Goal: Information Seeking & Learning: Find specific fact

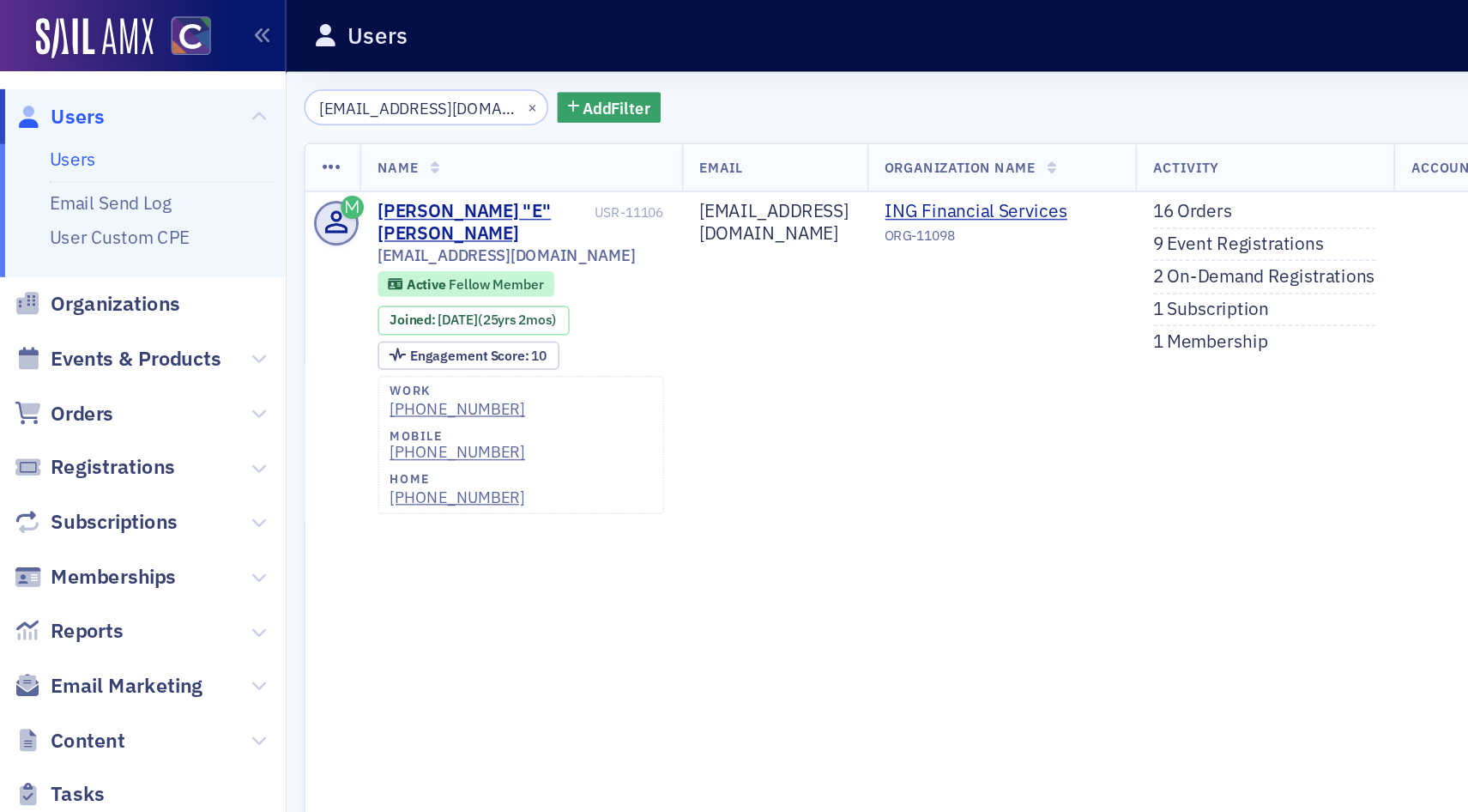
click at [43, 78] on span "Users" at bounding box center [52, 79] width 36 height 19
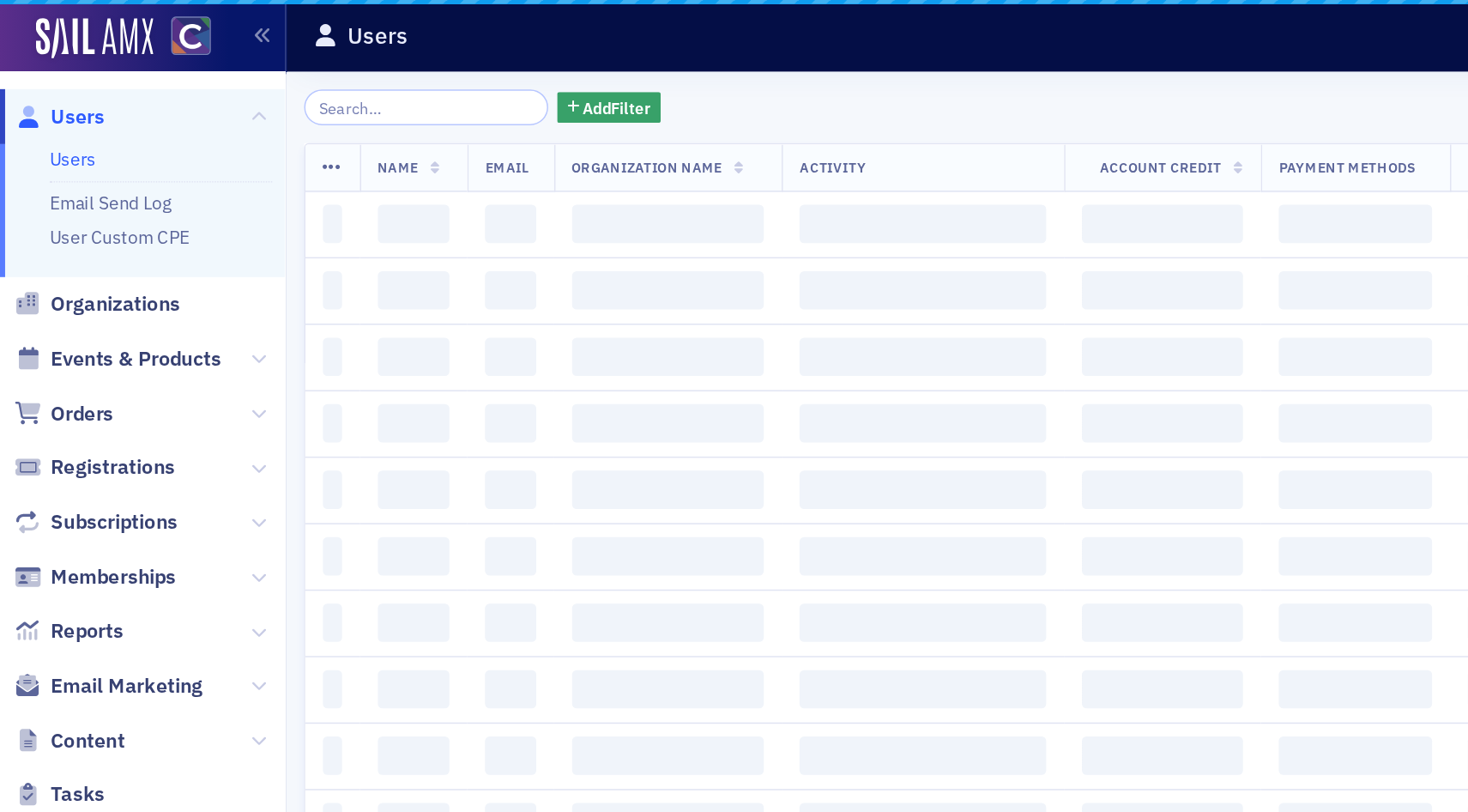
click at [332, 71] on input "search" at bounding box center [286, 72] width 164 height 24
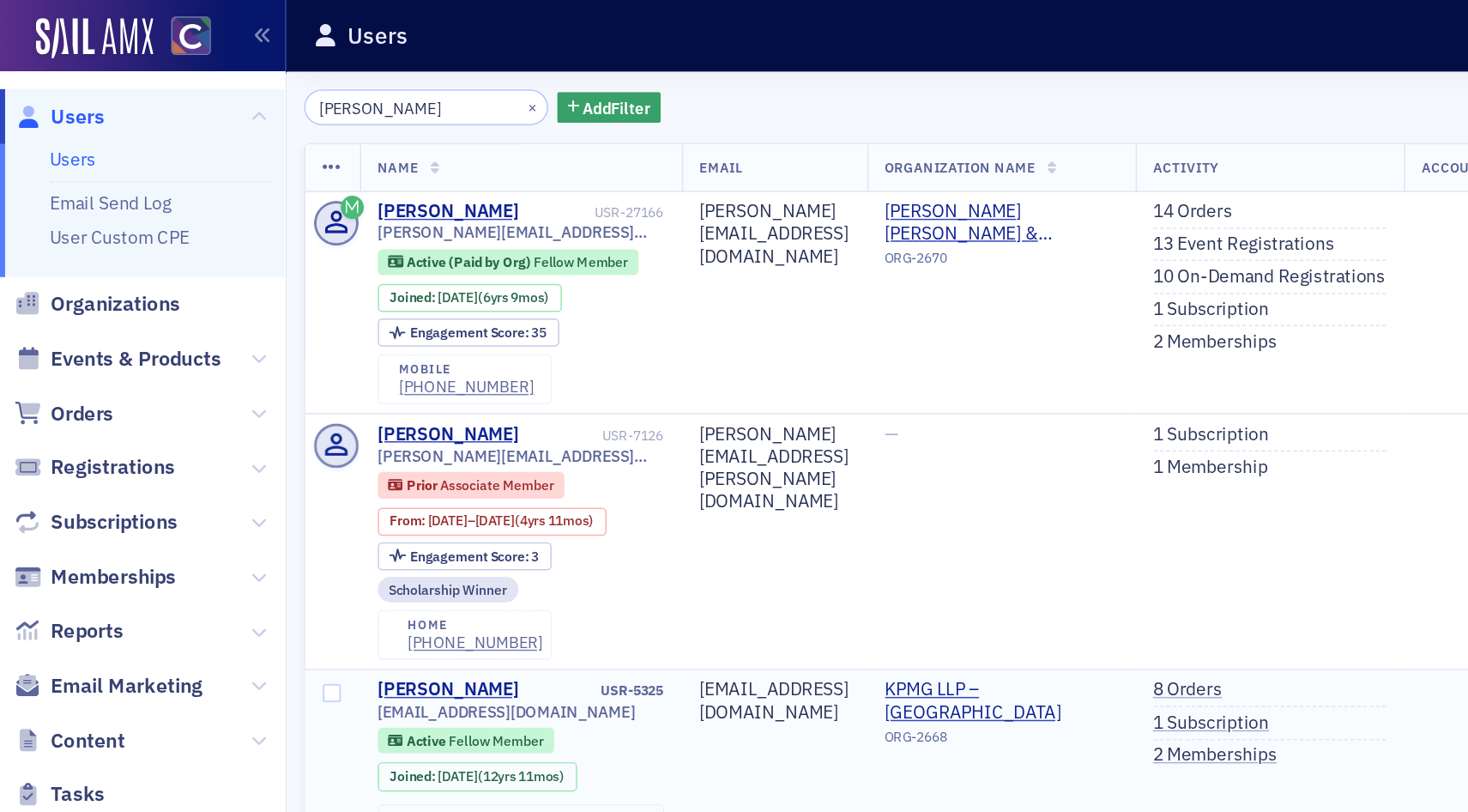
type input "Brittany Pekara"
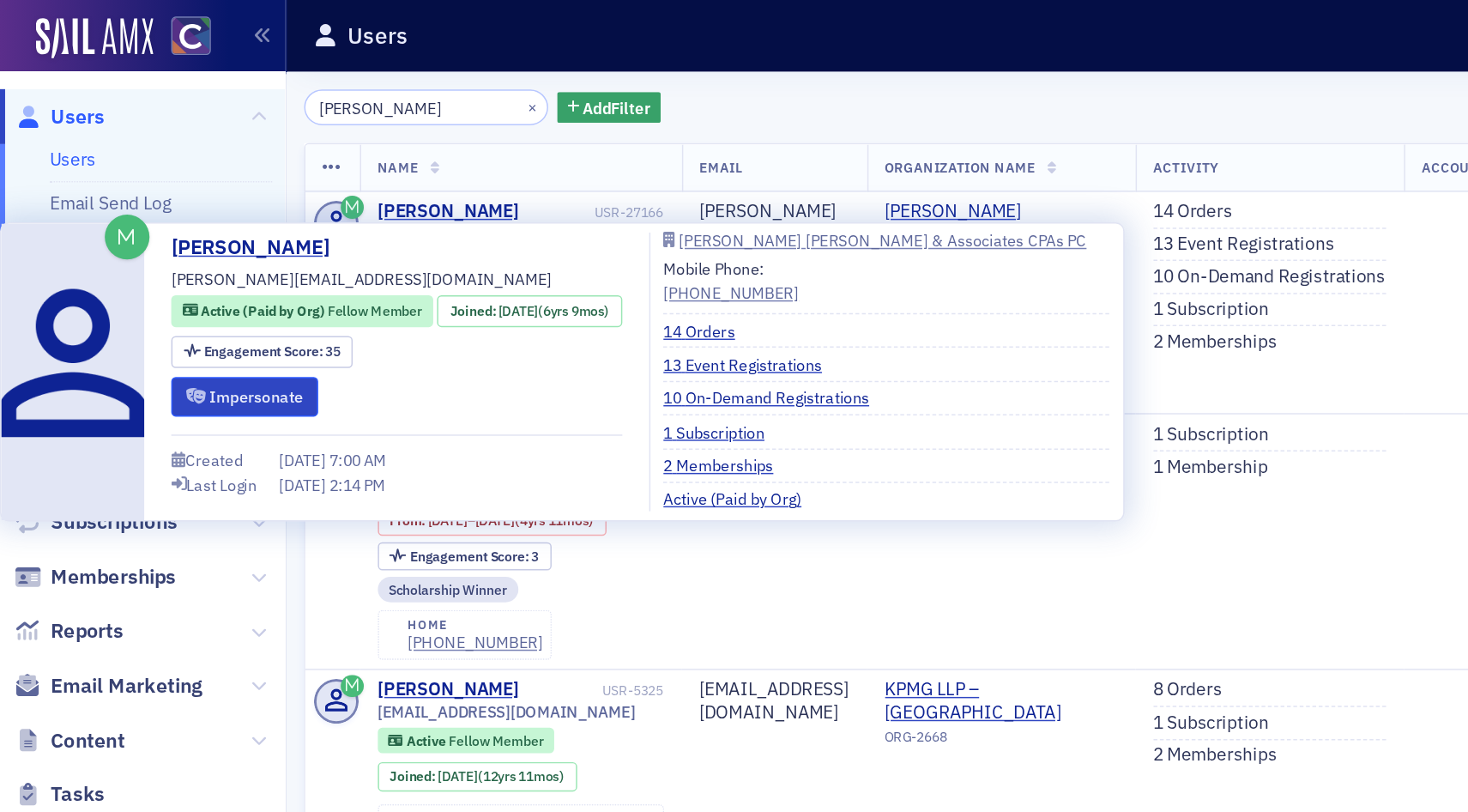
drag, startPoint x: 191, startPoint y: 263, endPoint x: 309, endPoint y: 254, distance: 118.3
click at [309, 254] on div "Brittany Pekara brittany@soukupbush.com Active (Paid by Org) Fellow Member Join…" at bounding box center [267, 250] width 303 height 187
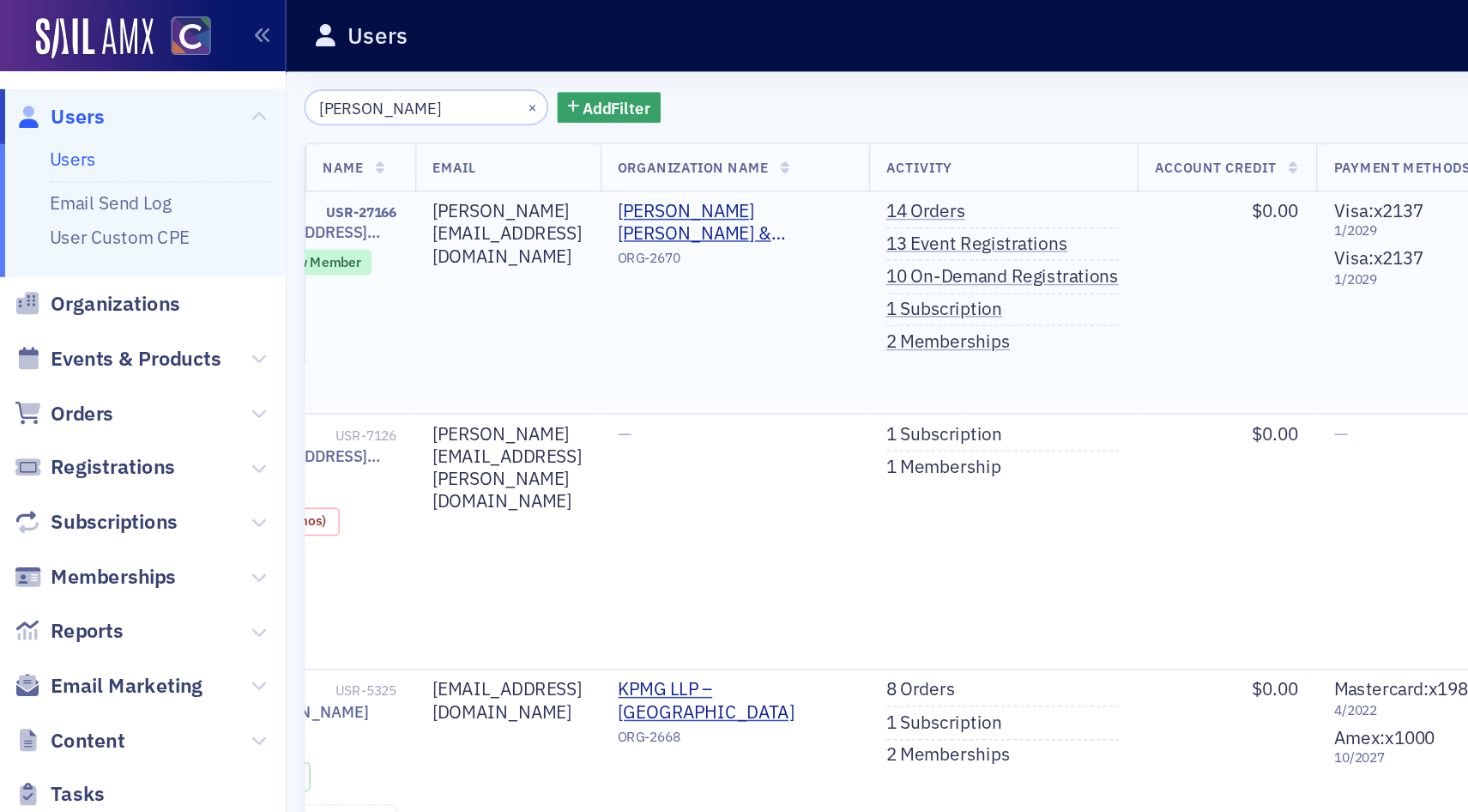
scroll to position [0, 194]
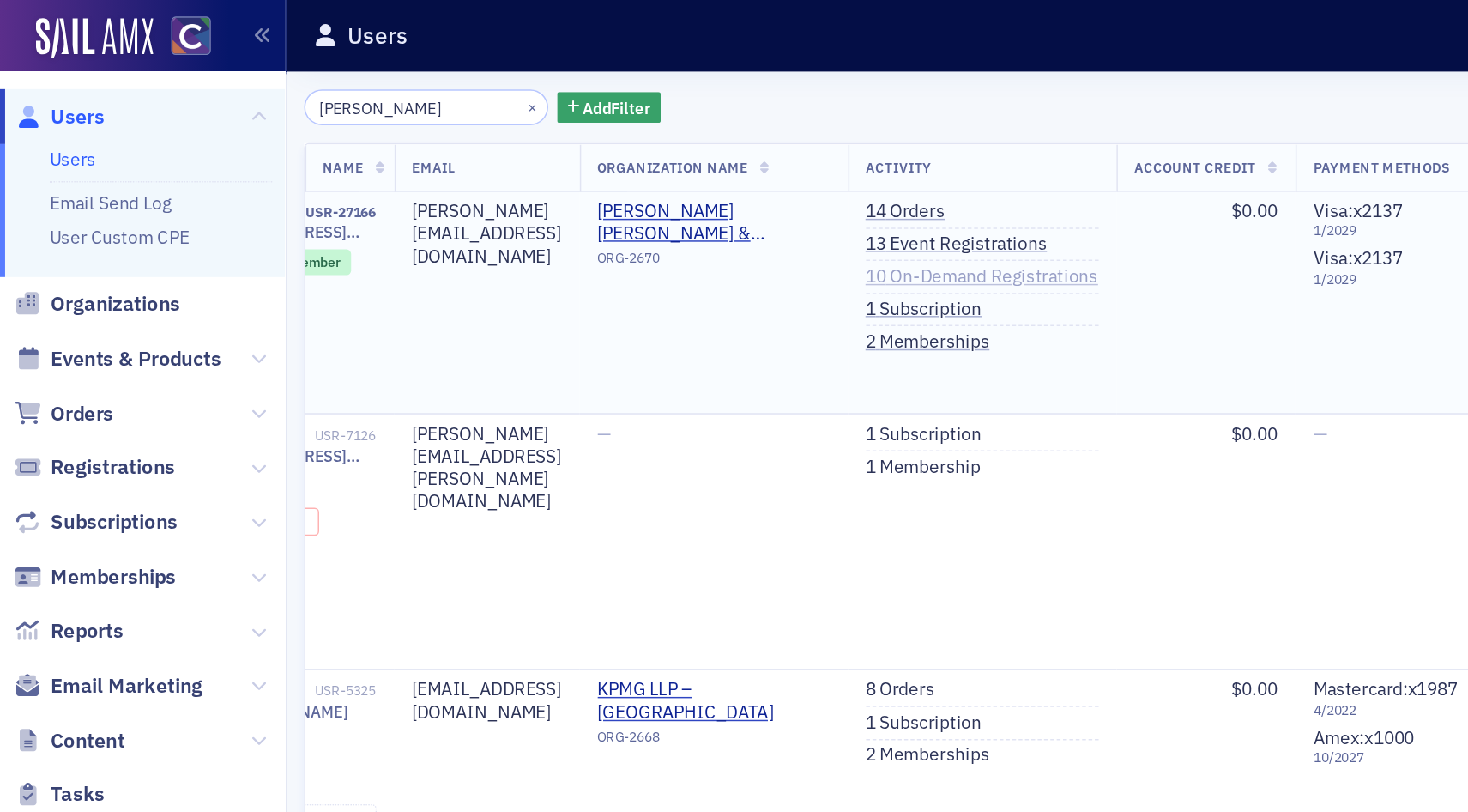
click at [738, 186] on link "10 On-Demand Registrations" at bounding box center [660, 186] width 156 height 16
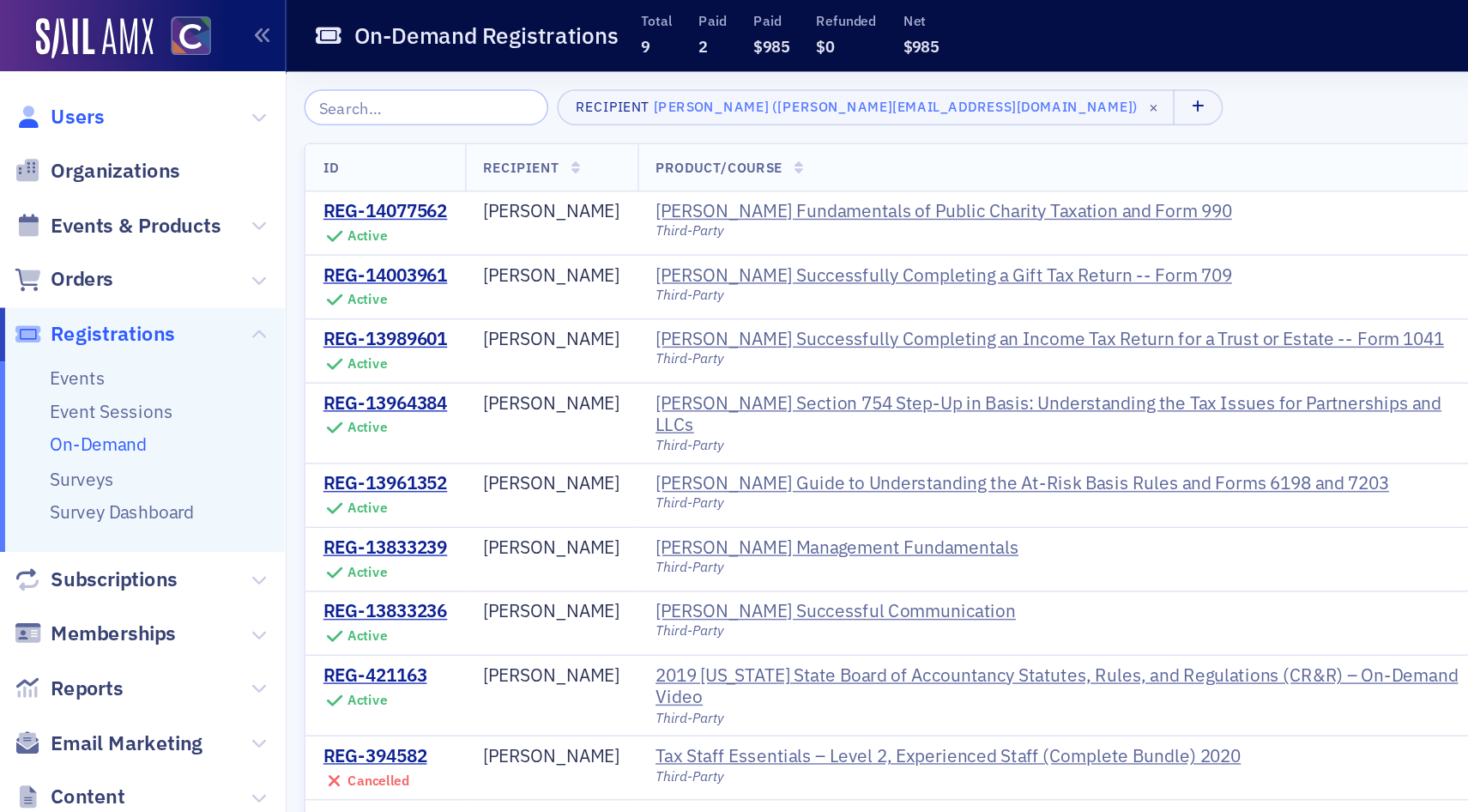
click at [56, 85] on span "Users" at bounding box center [52, 79] width 36 height 19
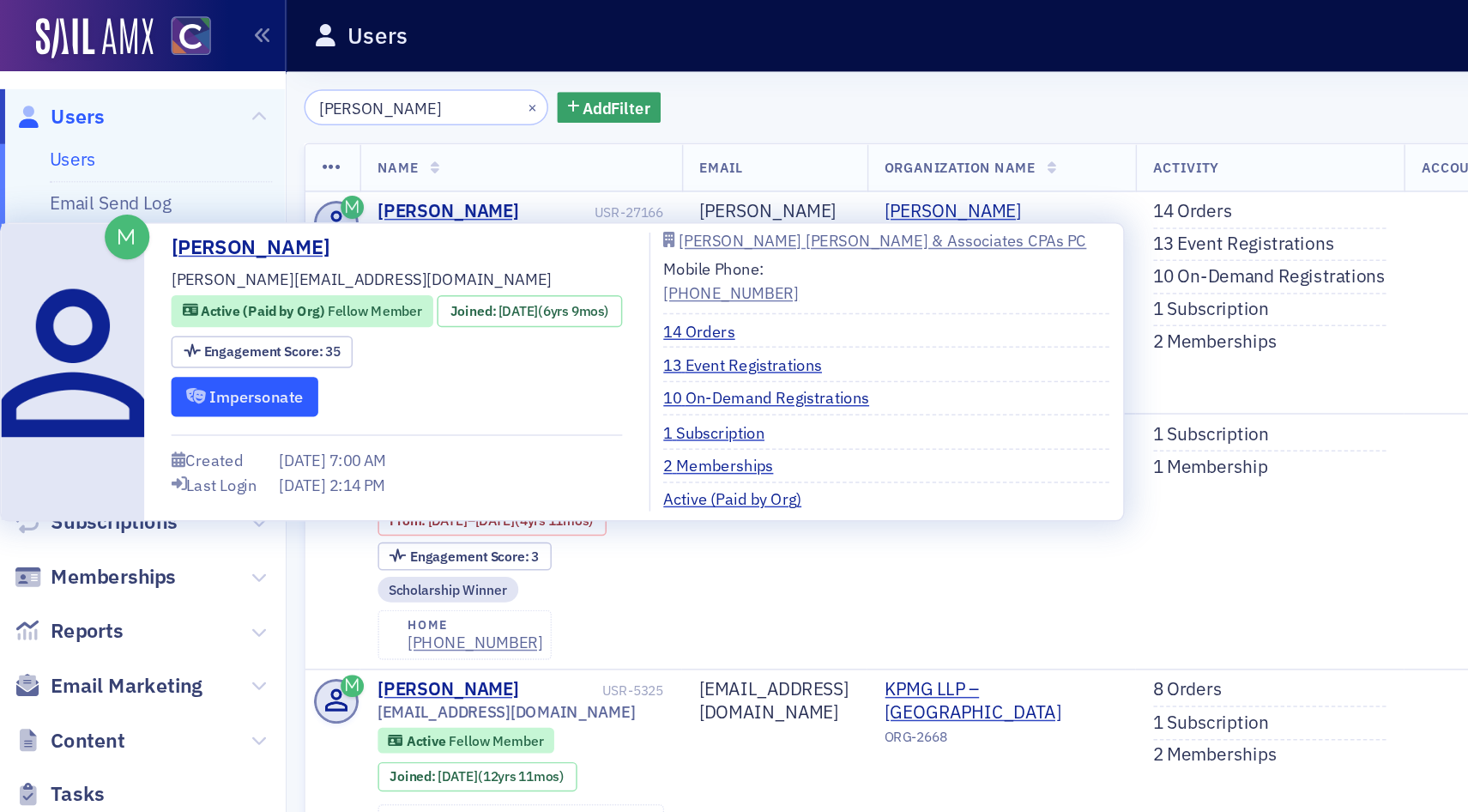
click at [169, 265] on button "Impersonate" at bounding box center [164, 266] width 99 height 27
click at [172, 270] on button "Impersonate" at bounding box center [164, 266] width 99 height 27
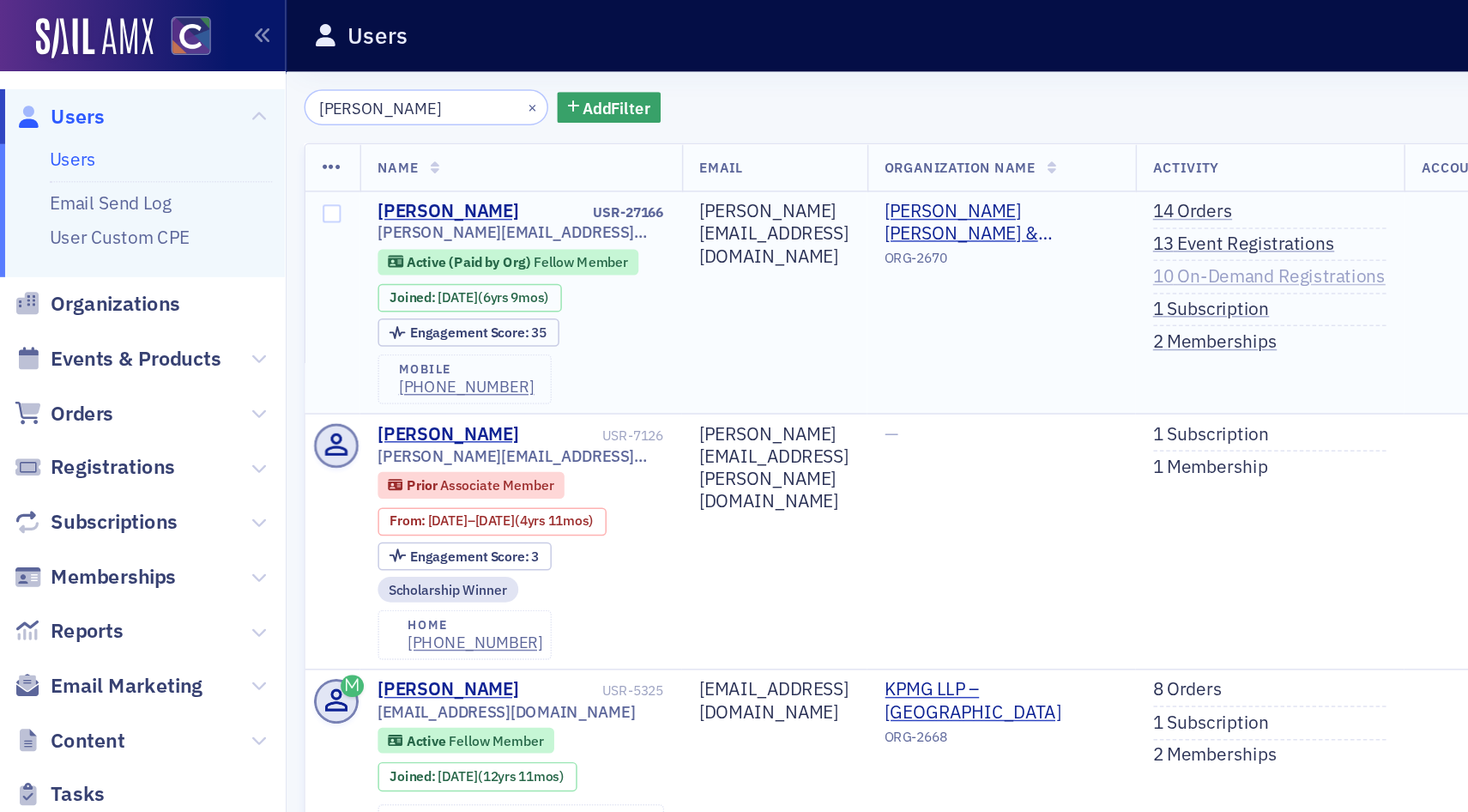
click at [932, 190] on link "10 On-Demand Registrations" at bounding box center [853, 186] width 156 height 16
click at [932, 188] on link "10 On-Demand Registrations" at bounding box center [853, 186] width 156 height 16
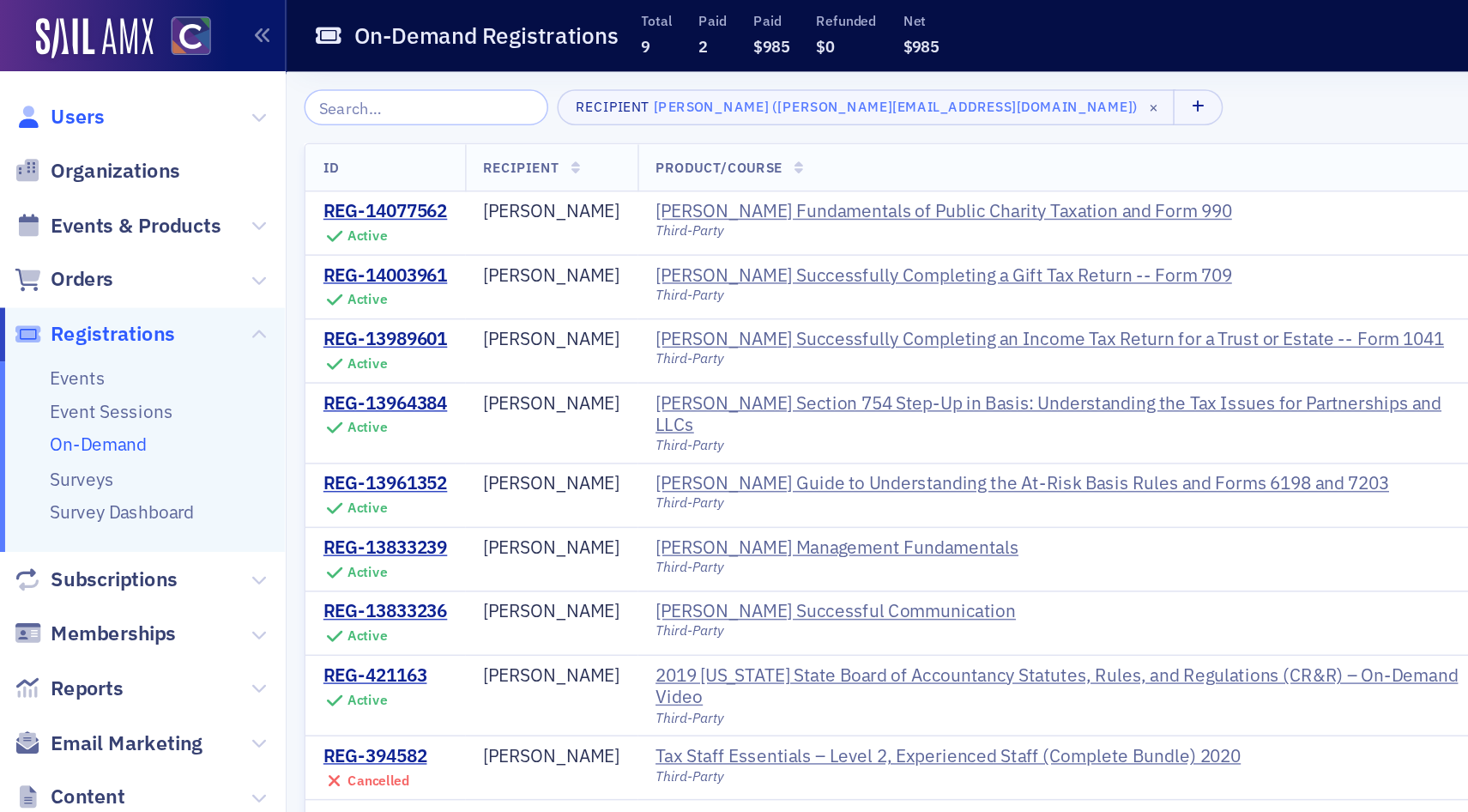
click at [48, 79] on span "Users" at bounding box center [52, 79] width 36 height 19
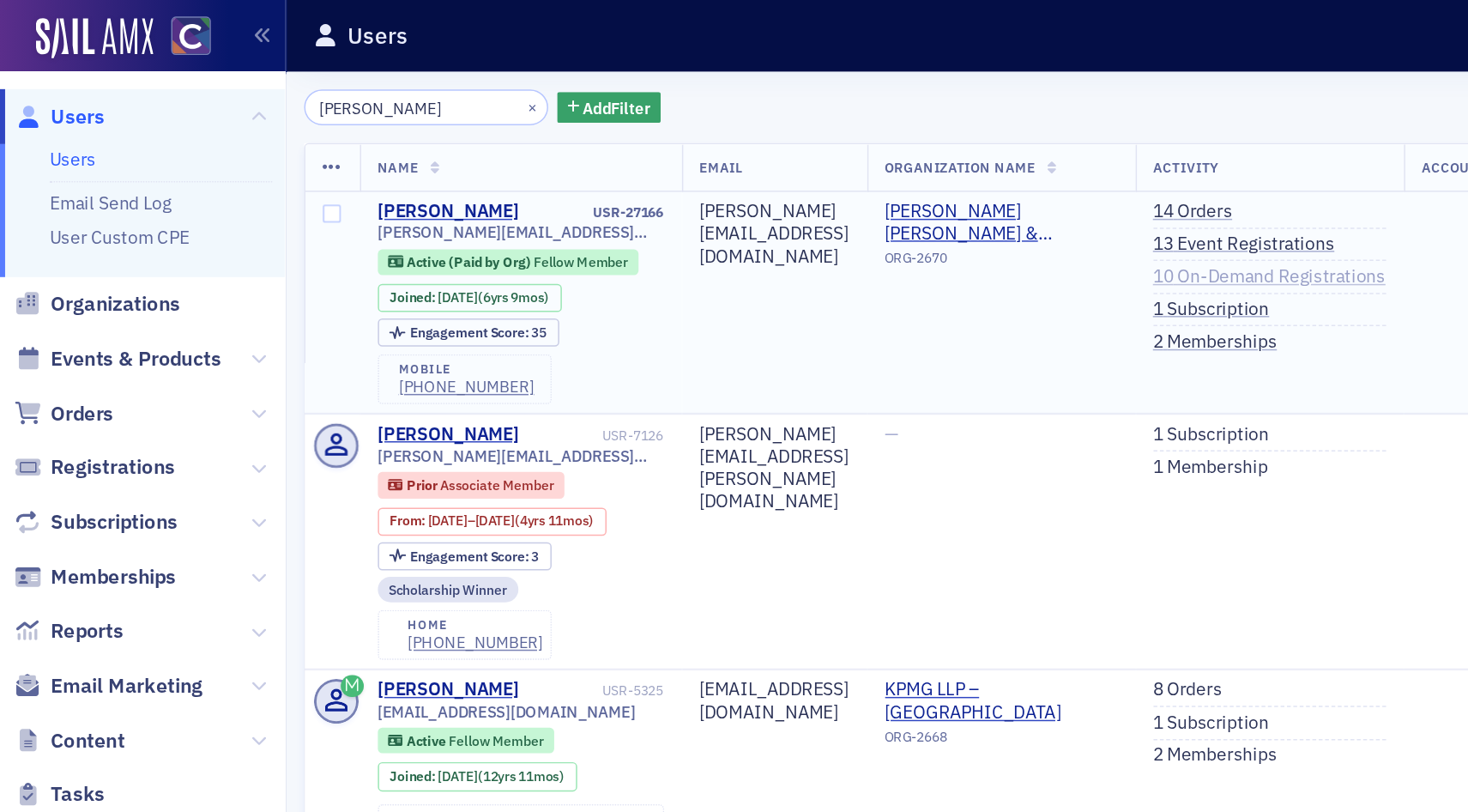
click at [916, 184] on link "10 On-Demand Registrations" at bounding box center [853, 186] width 156 height 16
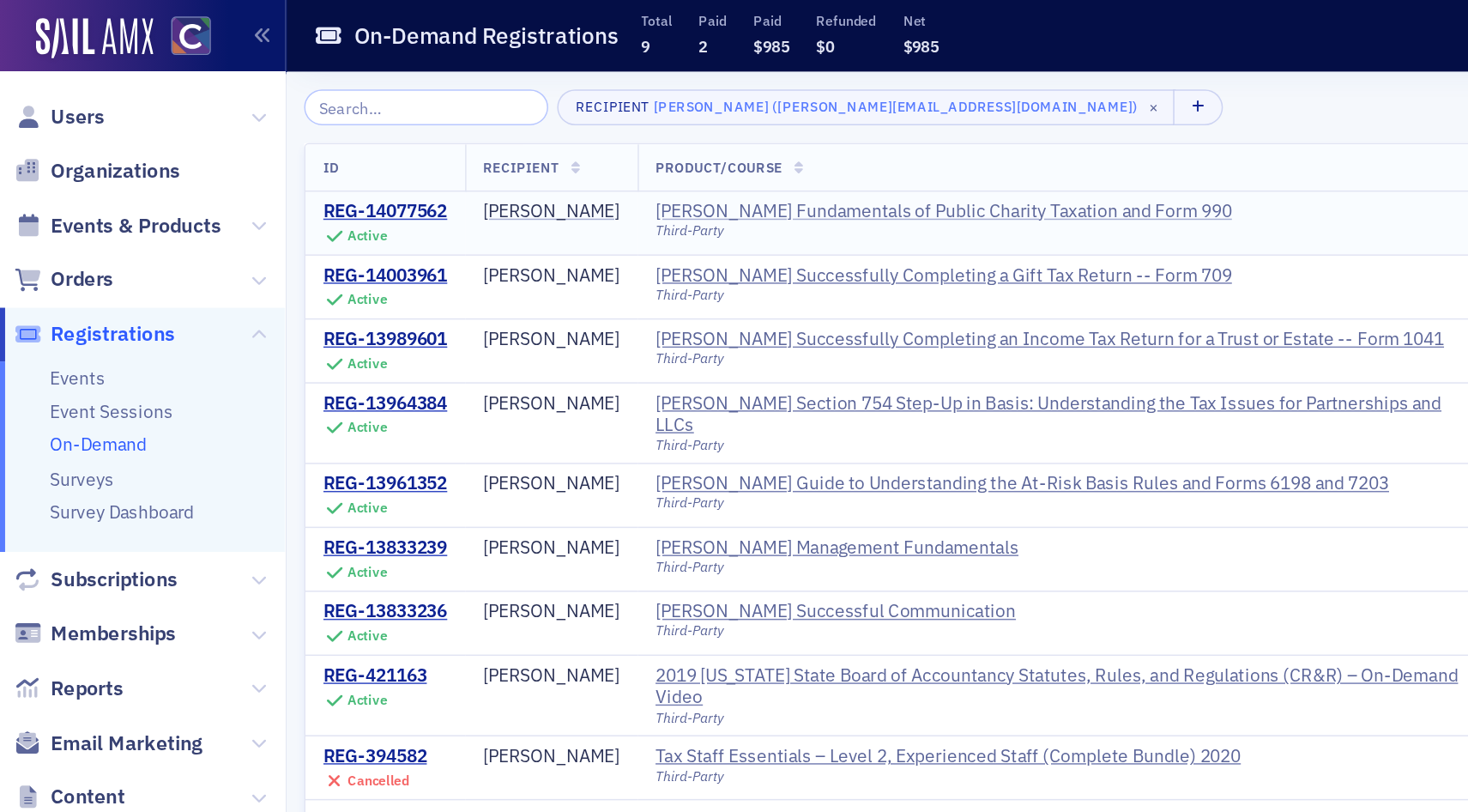
click at [656, 143] on div "Surgent's Fundamentals of Public Charity Taxation and Form 990" at bounding box center [633, 142] width 387 height 16
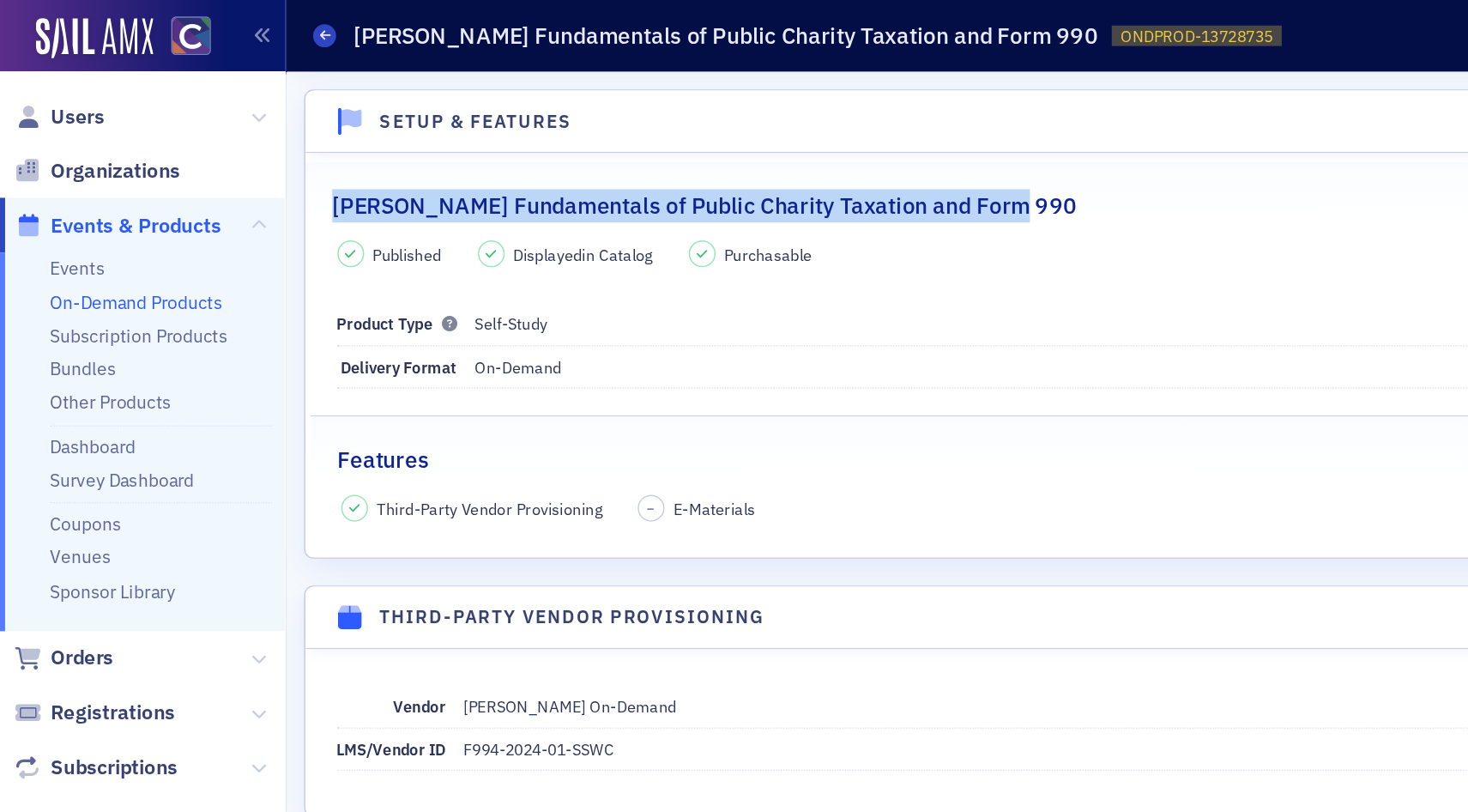
drag, startPoint x: 224, startPoint y: 138, endPoint x: 683, endPoint y: 131, distance: 459.1
click at [683, 131] on div "Surgent's Fundamentals of Public Charity Taxation and Form 990" at bounding box center [679, 129] width 912 height 41
click at [644, 138] on h2 "Surgent's Fundamentals of Public Charity Taxation and Form 990" at bounding box center [473, 138] width 501 height 22
drag, startPoint x: 676, startPoint y: 137, endPoint x: 215, endPoint y: 137, distance: 461.0
click at [215, 137] on legend "Surgent's Fundamentals of Public Charity Taxation and Form 990" at bounding box center [679, 129] width 947 height 41
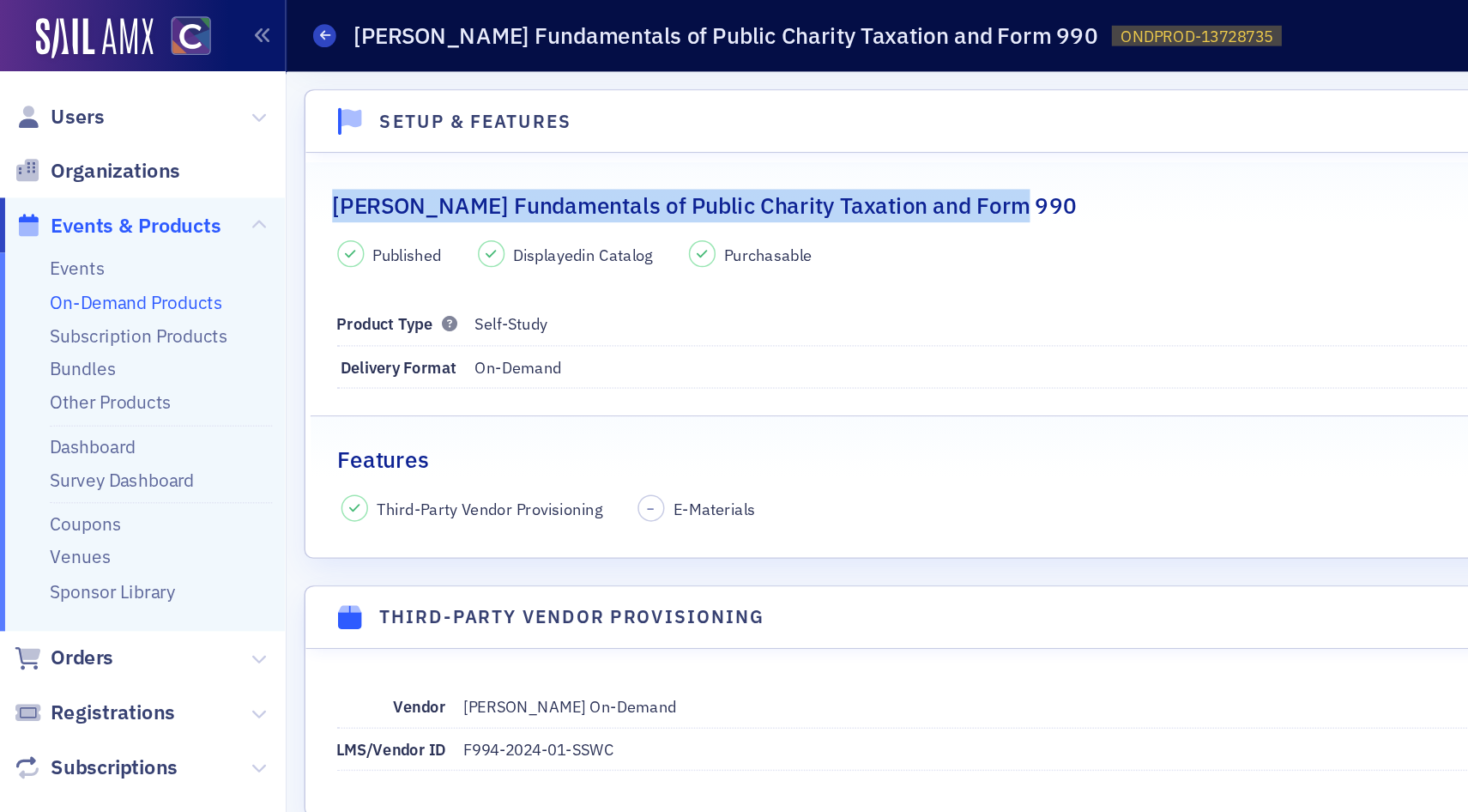
copy h2 "Surgent's Fundamentals of Public Charity Taxation and Form 990"
click at [50, 78] on span "Users" at bounding box center [52, 79] width 36 height 19
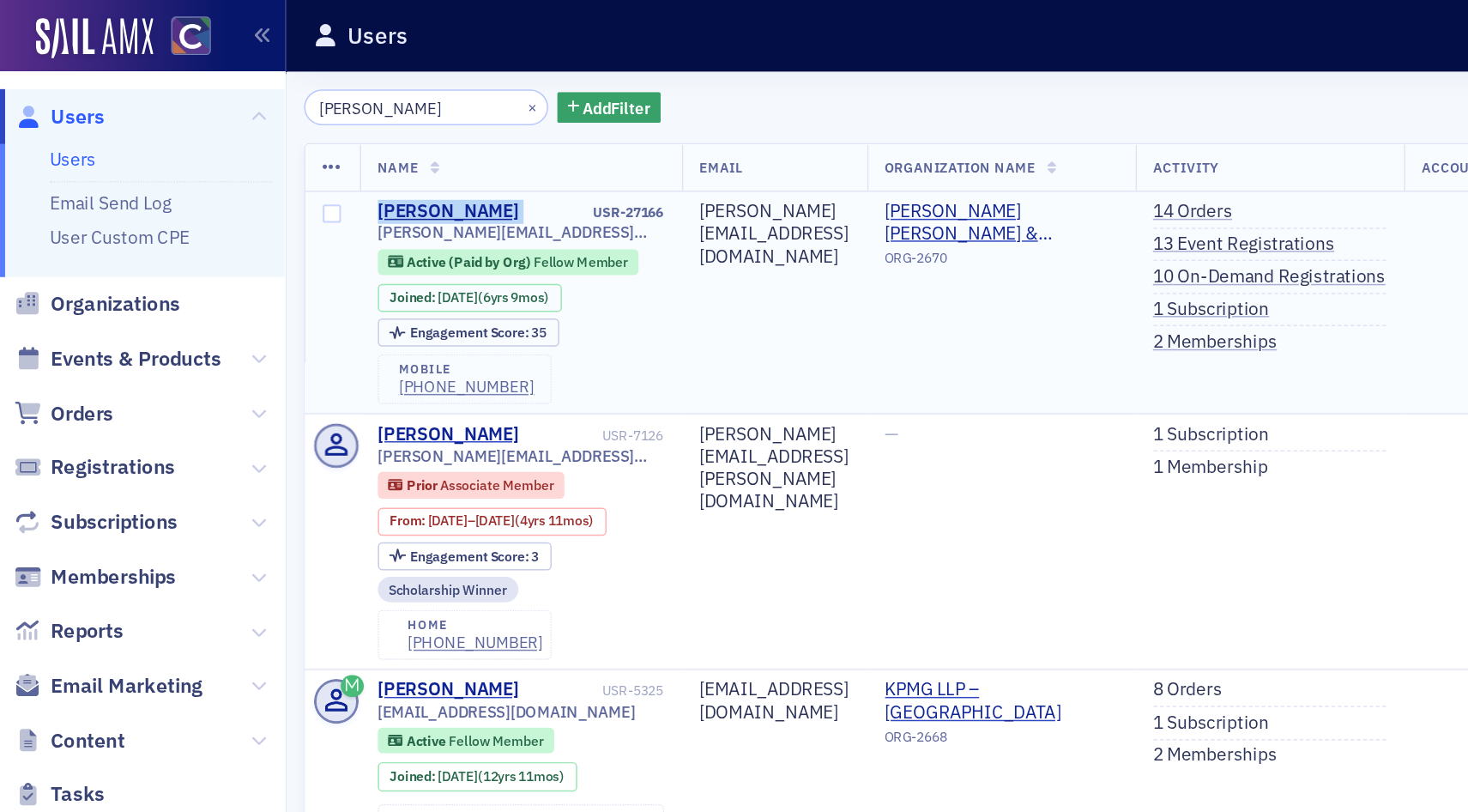
drag, startPoint x: 249, startPoint y: 141, endPoint x: 361, endPoint y: 134, distance: 112.2
click at [361, 134] on td "Brittany Pekara USR-27166 brittany@soukupbush.com Active (Paid by Org) Fellow M…" at bounding box center [349, 203] width 216 height 149
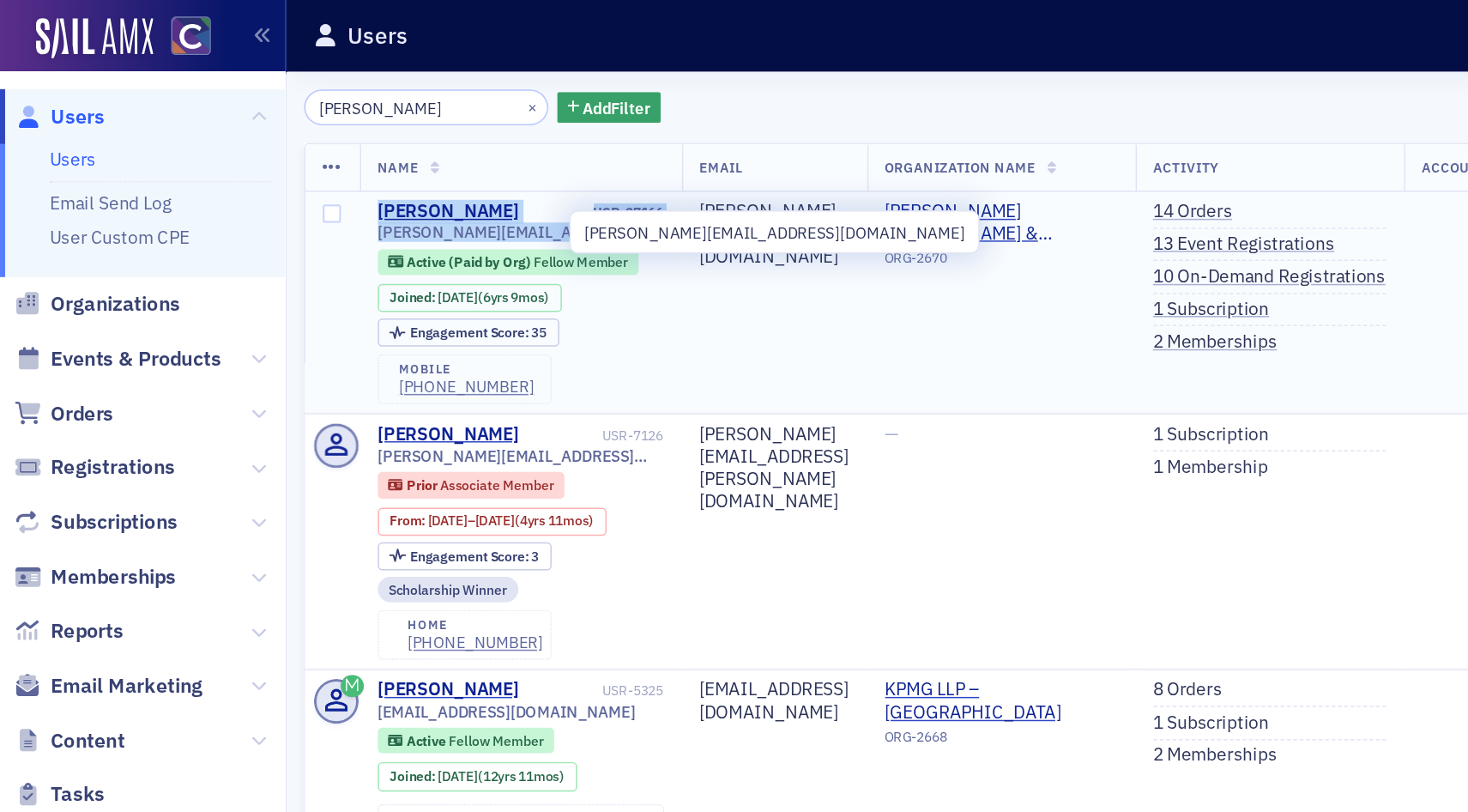
drag, startPoint x: 252, startPoint y: 145, endPoint x: 380, endPoint y: 154, distance: 128.3
click at [380, 154] on td "Brittany Pekara USR-27166 brittany@soukupbush.com Active (Paid by Org) Fellow M…" at bounding box center [349, 203] width 216 height 149
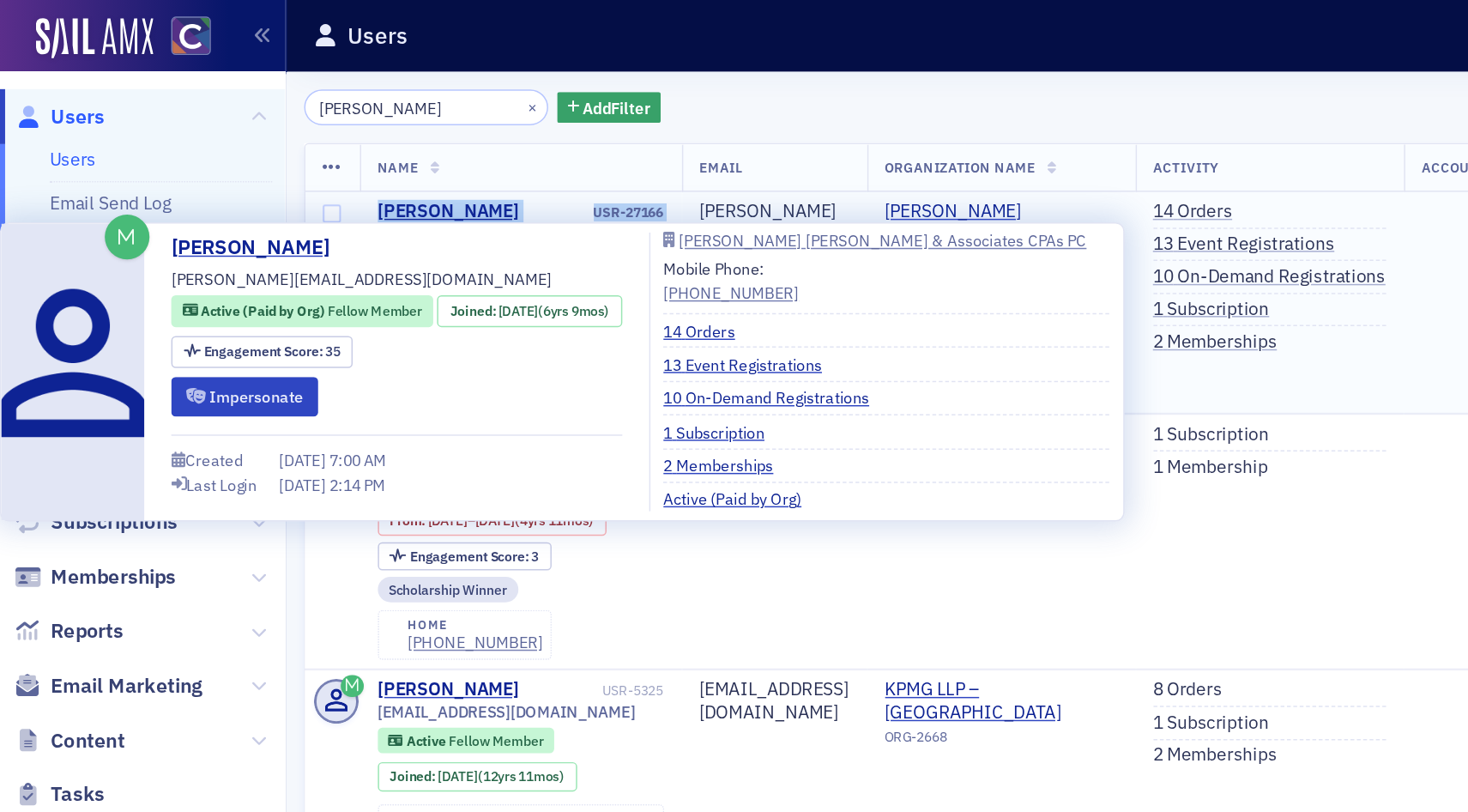
copy div "Brittany Pekara USR-27166 brittany@soukupbush.com"
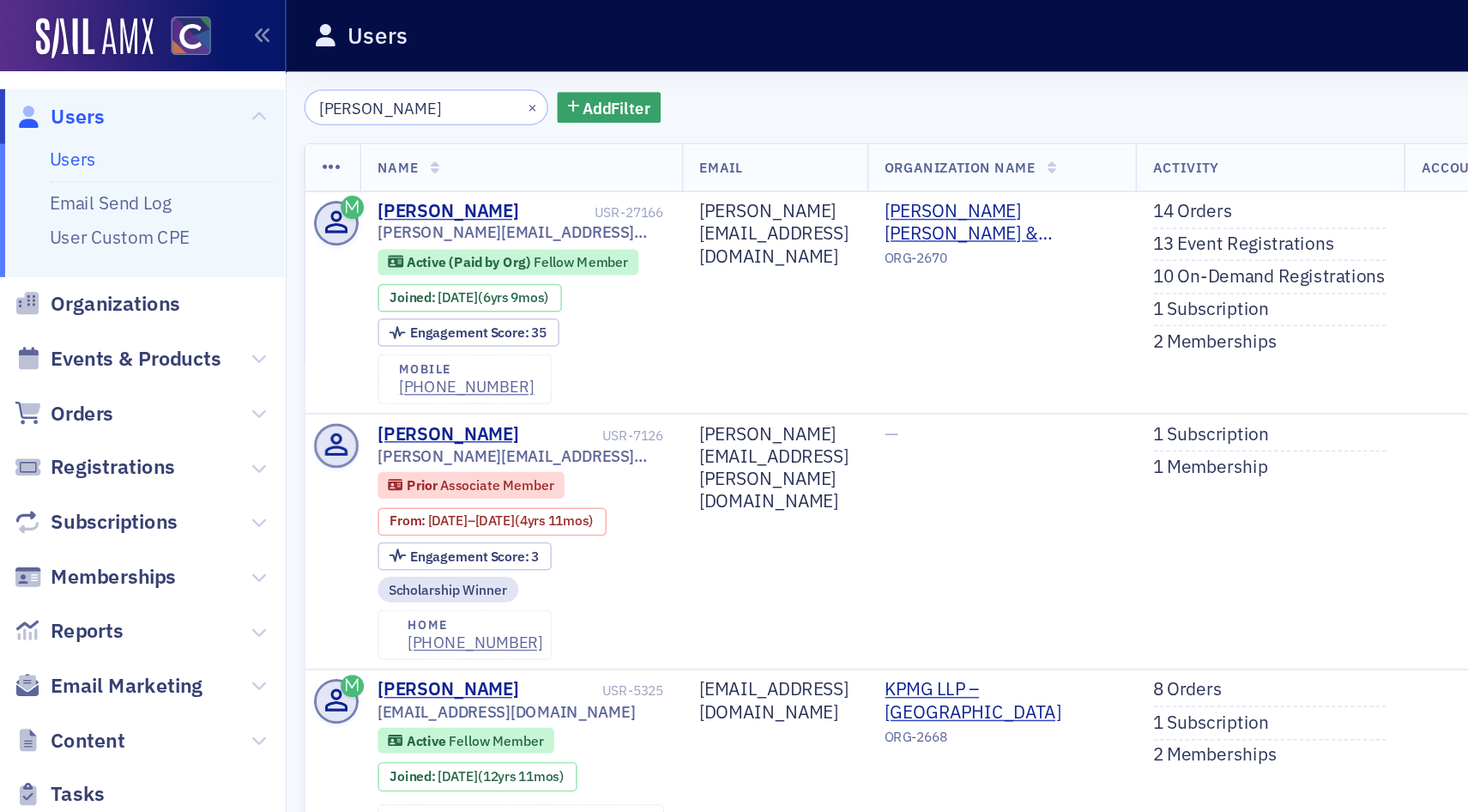
click at [125, 102] on li "Users" at bounding box center [108, 107] width 149 height 16
